Goal: Find specific page/section: Find specific page/section

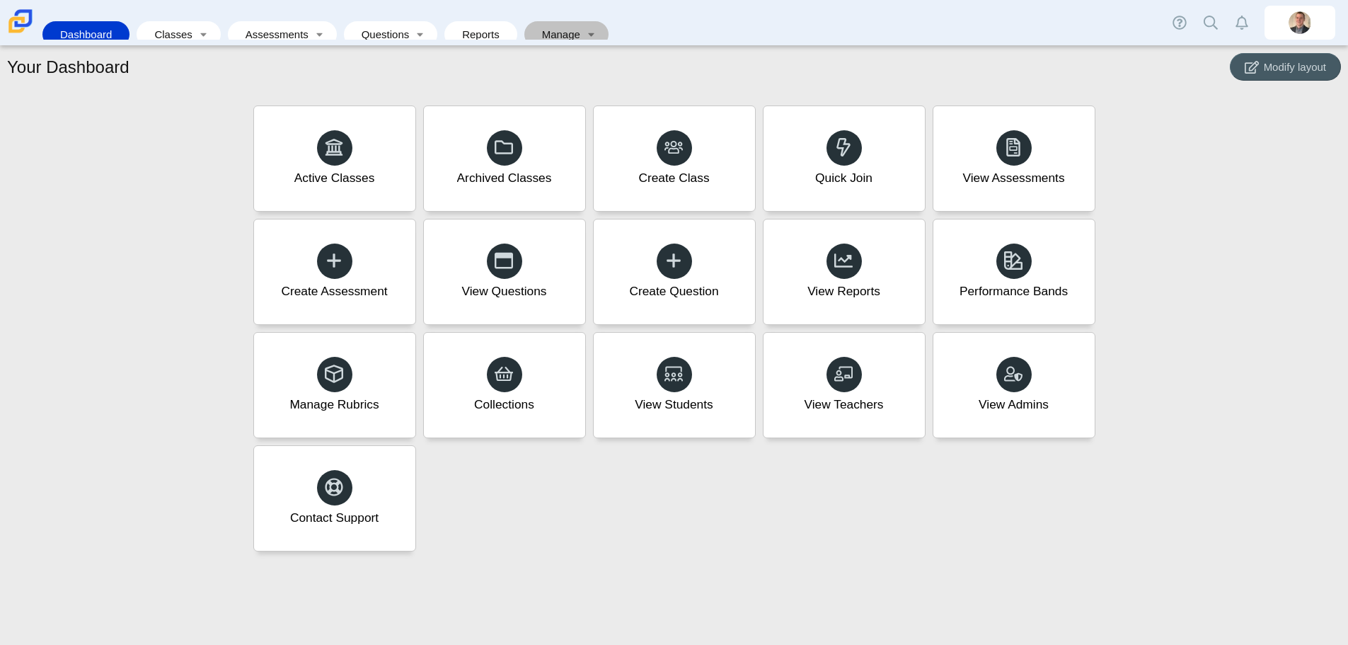
click at [556, 28] on link "Manage" at bounding box center [557, 34] width 50 height 26
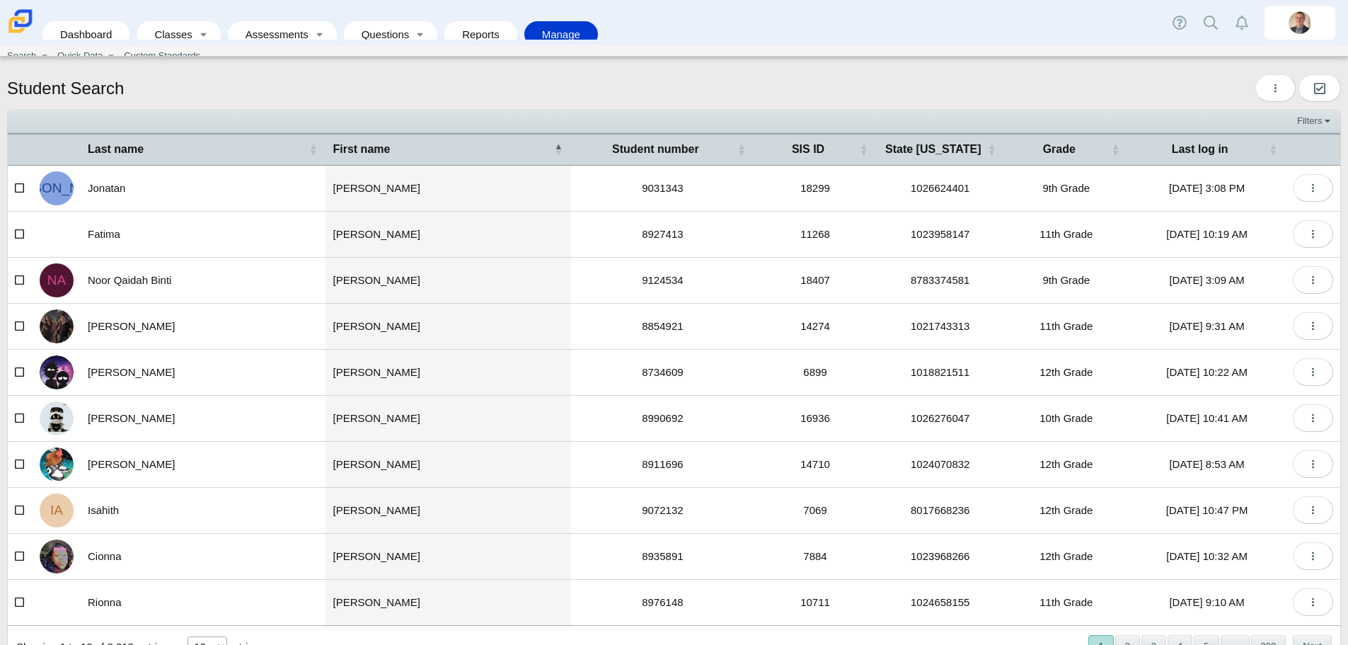
drag, startPoint x: 1139, startPoint y: 0, endPoint x: 929, endPoint y: 91, distance: 229.2
click at [929, 91] on div "Student Search Export Filtered Students Insert Filtered Students Moderation 0" at bounding box center [674, 89] width 1334 height 31
